Goal: Navigation & Orientation: Find specific page/section

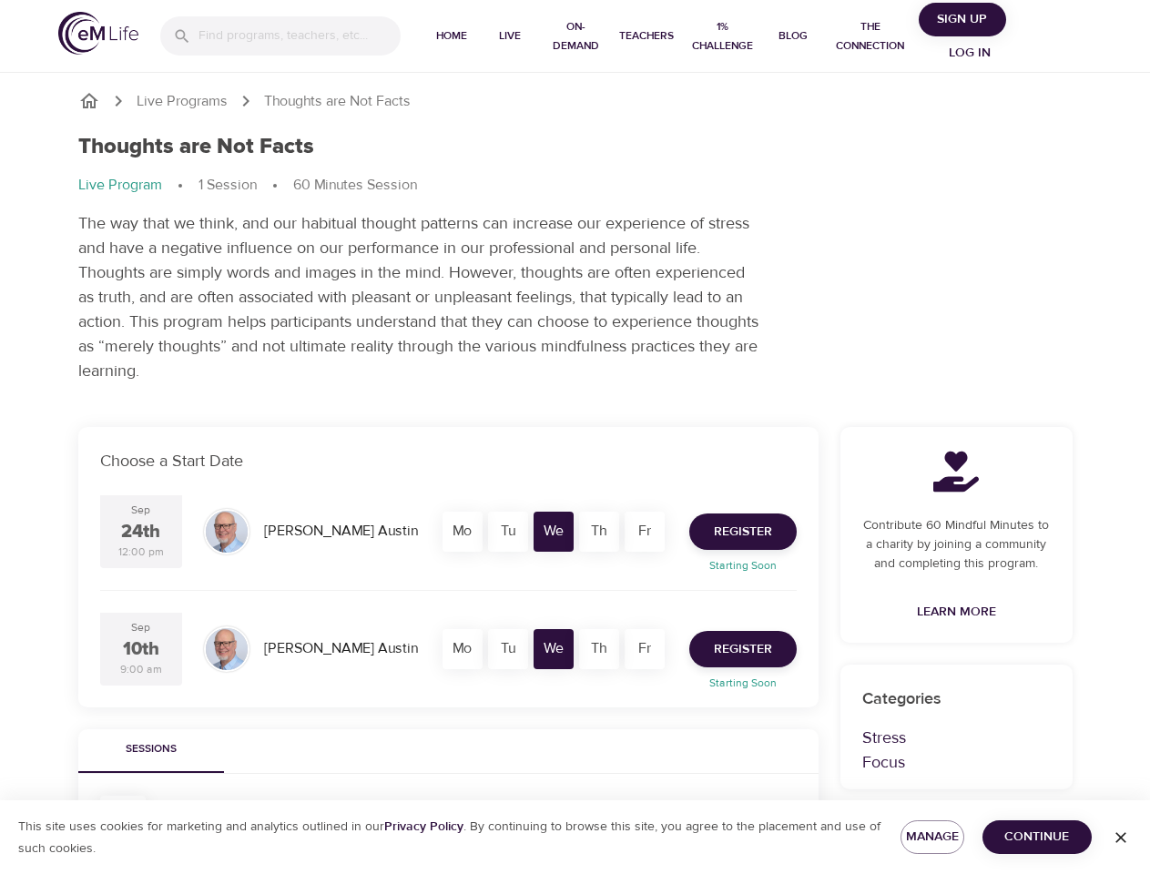
click at [280, 35] on input "search" at bounding box center [299, 35] width 202 height 39
click at [451, 36] on span "Home" at bounding box center [452, 35] width 44 height 19
click at [510, 36] on span "Live" at bounding box center [510, 35] width 44 height 19
click at [574, 36] on span "On-Demand" at bounding box center [575, 36] width 58 height 38
click at [645, 36] on span "Teachers" at bounding box center [646, 35] width 55 height 19
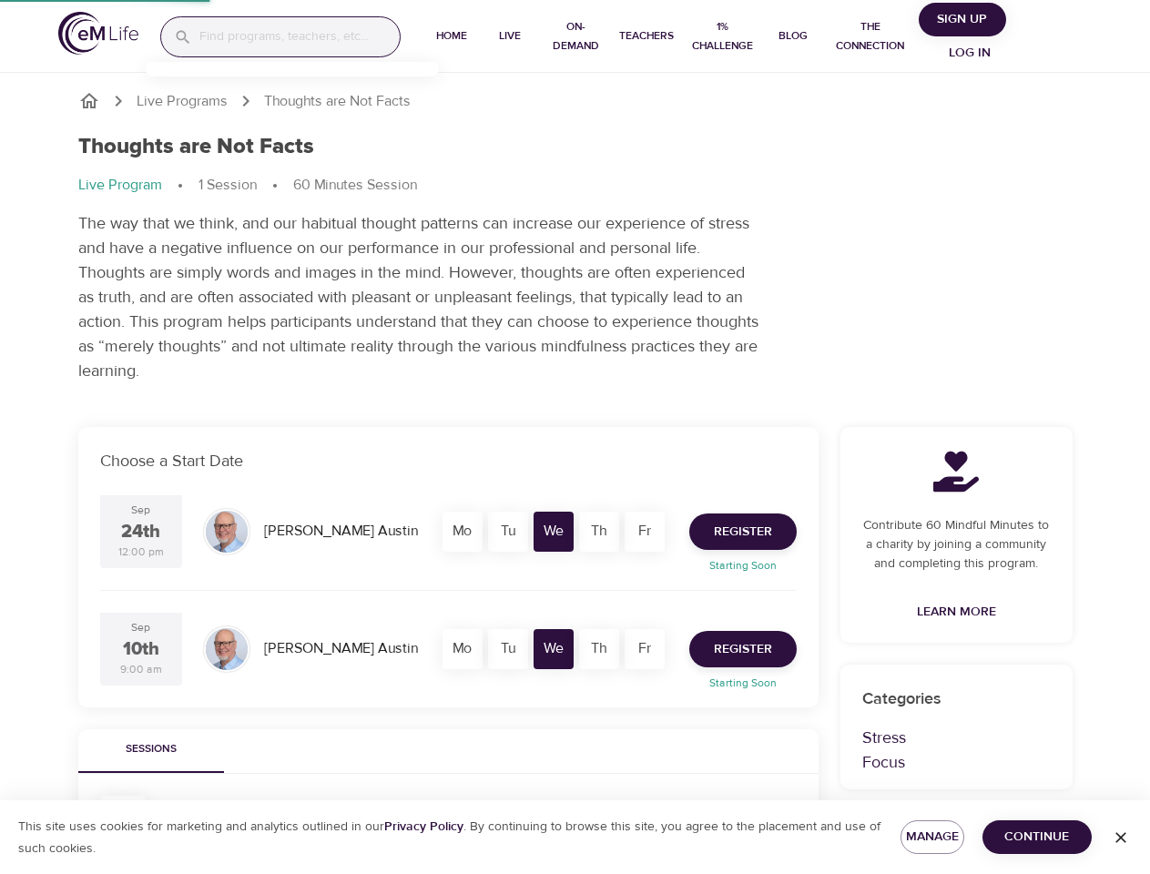
click at [721, 36] on span "1% Challenge" at bounding box center [722, 36] width 68 height 38
click at [792, 36] on span "Blog" at bounding box center [793, 35] width 44 height 19
click at [869, 36] on span "The Connection" at bounding box center [870, 36] width 82 height 38
click at [963, 19] on span "Sign Up" at bounding box center [962, 19] width 73 height 23
click at [970, 53] on span "Log in" at bounding box center [969, 53] width 73 height 23
